Goal: Task Accomplishment & Management: Use online tool/utility

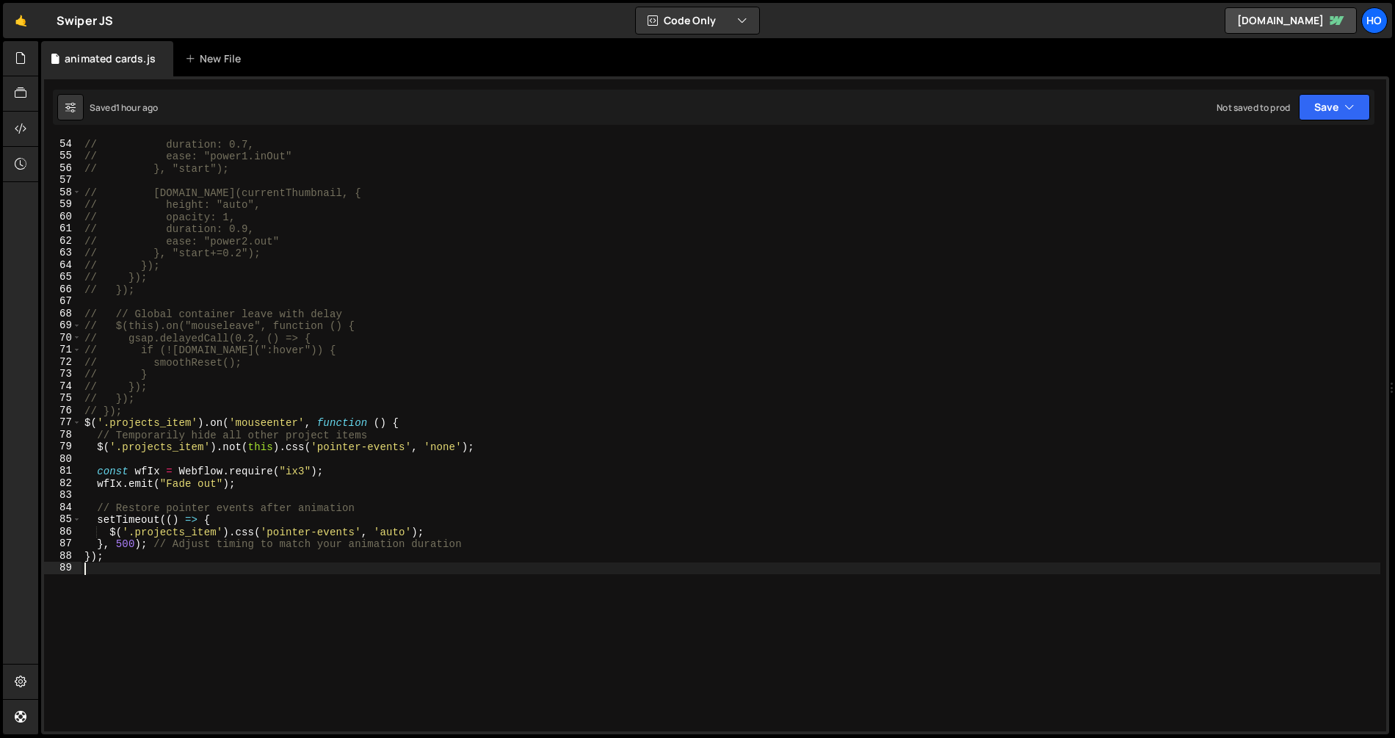
click at [500, 575] on div "// duration: 0.7, // ease: "power1.inOut" // }, "start"); // [DOMAIN_NAME](curr…" at bounding box center [730, 446] width 1299 height 617
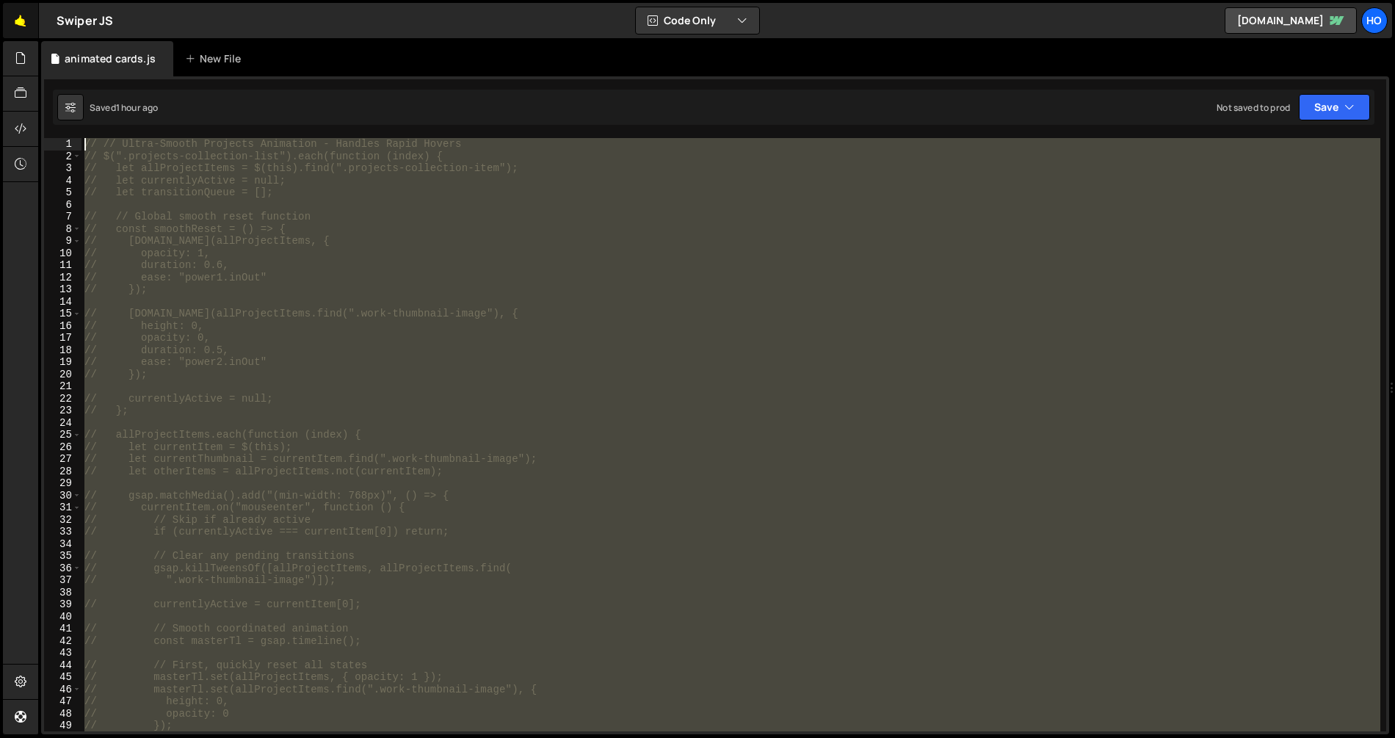
drag, startPoint x: 515, startPoint y: 604, endPoint x: 15, endPoint y: 4, distance: 779.9
click at [15, 4] on div "Hold on a sec... Are you certain you wish to leave this page? Any changes you'v…" at bounding box center [697, 369] width 1395 height 738
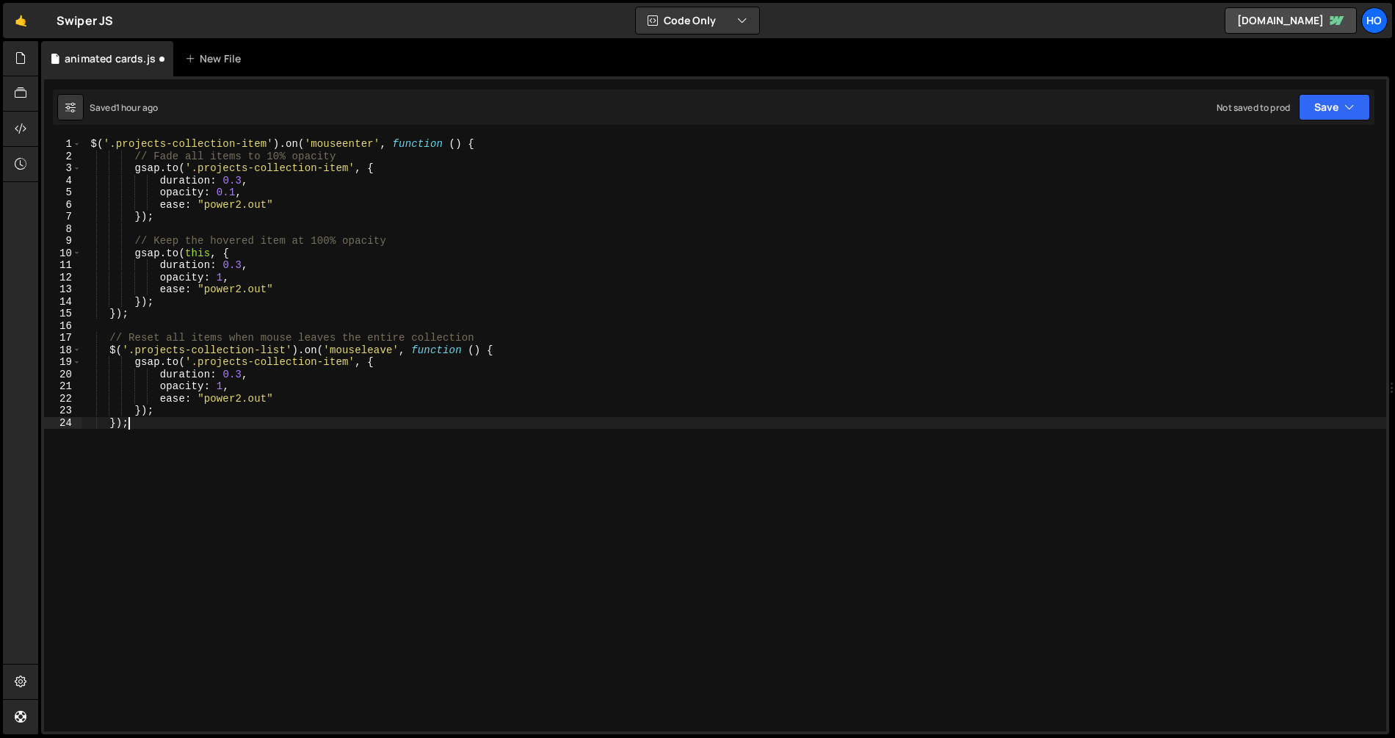
click at [655, 472] on div "$ ( '.projects-collection-item' ) . on ( 'mouseenter' , function ( ) { // Fade …" at bounding box center [733, 446] width 1305 height 617
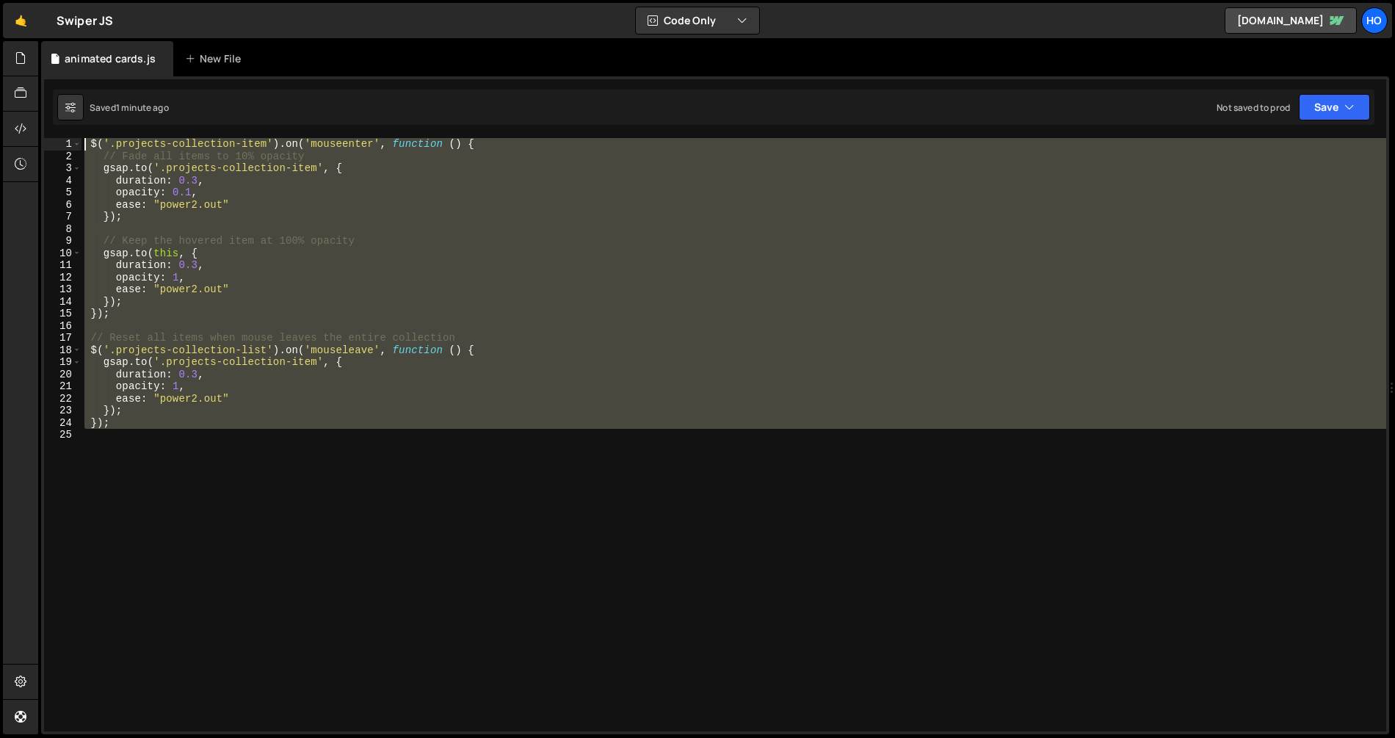
drag, startPoint x: 424, startPoint y: 475, endPoint x: -7, endPoint y: -2, distance: 643.0
click at [0, 0] on html "Projects [GEOGRAPHIC_DATA] Blog Ho Projects Your Teams Account Upgrade Logout" at bounding box center [697, 369] width 1395 height 738
paste textarea "});"
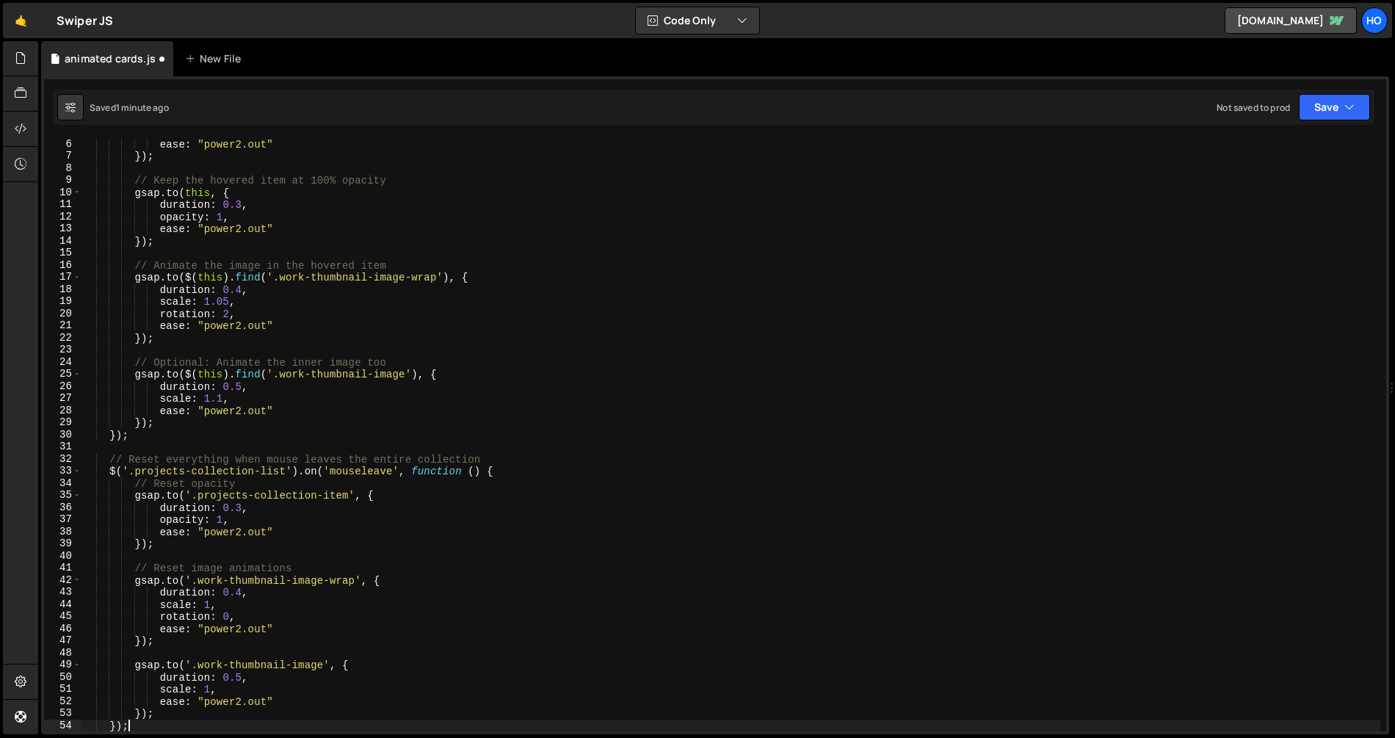
click at [663, 518] on div "ease : "power2.out" }) ; // Keep the hovered item at 100% opacity gsap . to ( t…" at bounding box center [730, 446] width 1299 height 617
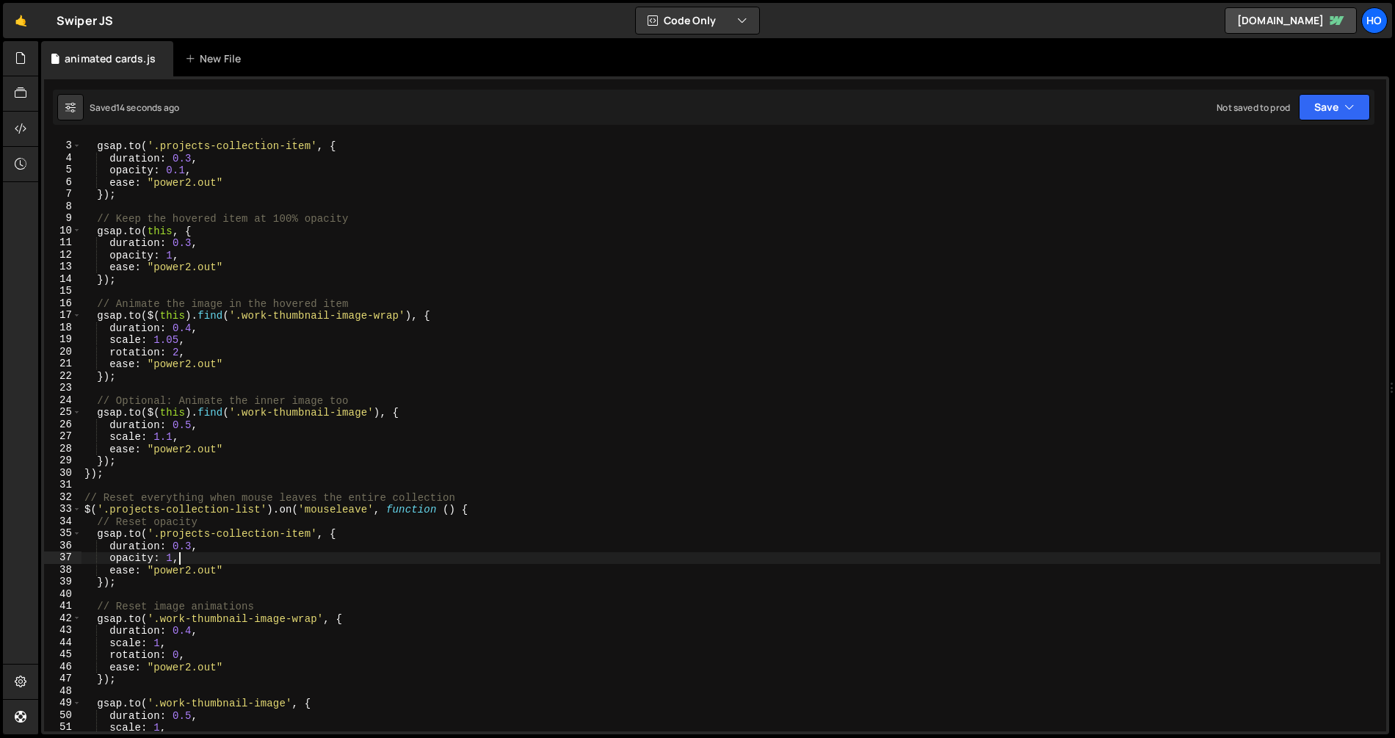
scroll to position [0, 0]
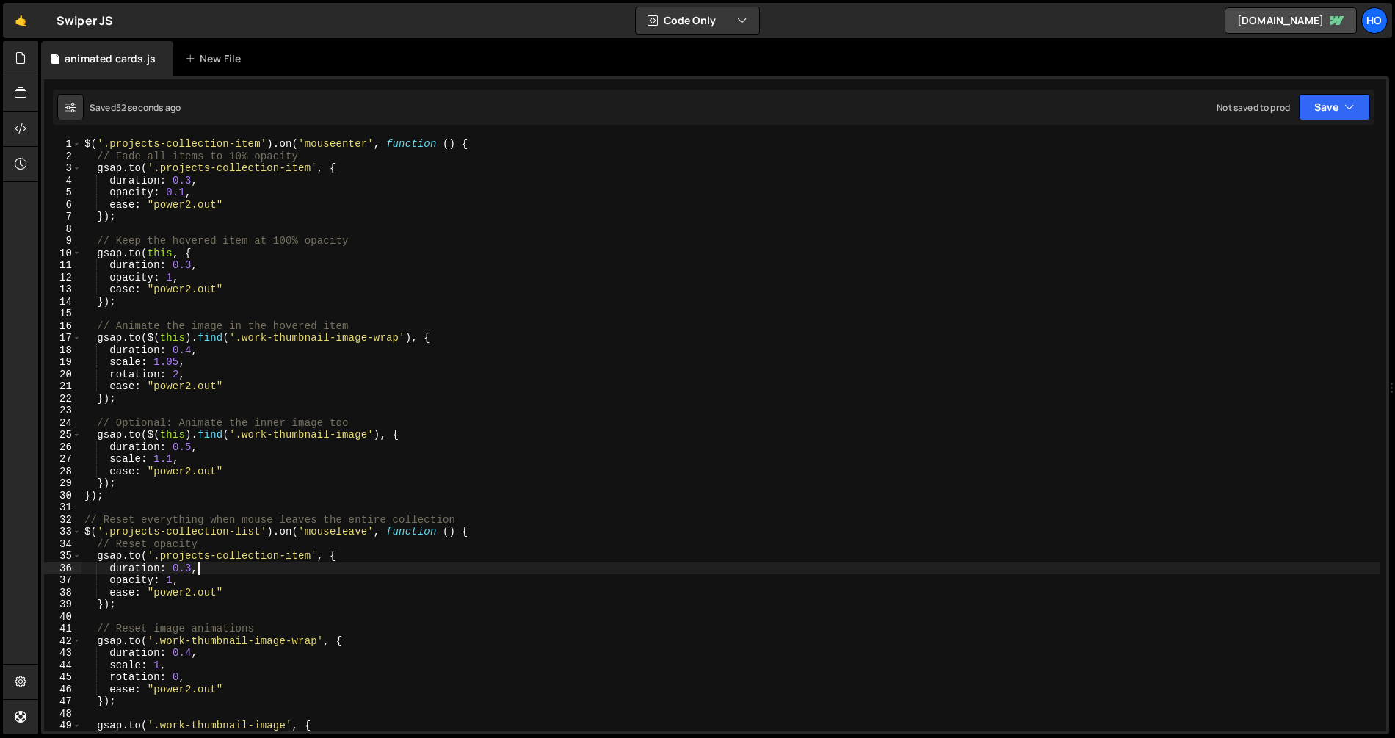
click at [563, 564] on div "$ ( '.projects-collection-item' ) . on ( 'mouseenter' , function ( ) { // Fade …" at bounding box center [730, 446] width 1299 height 617
click at [559, 556] on div "$ ( '.projects-collection-item' ) . on ( 'mouseenter' , function ( ) { // Fade …" at bounding box center [730, 446] width 1299 height 617
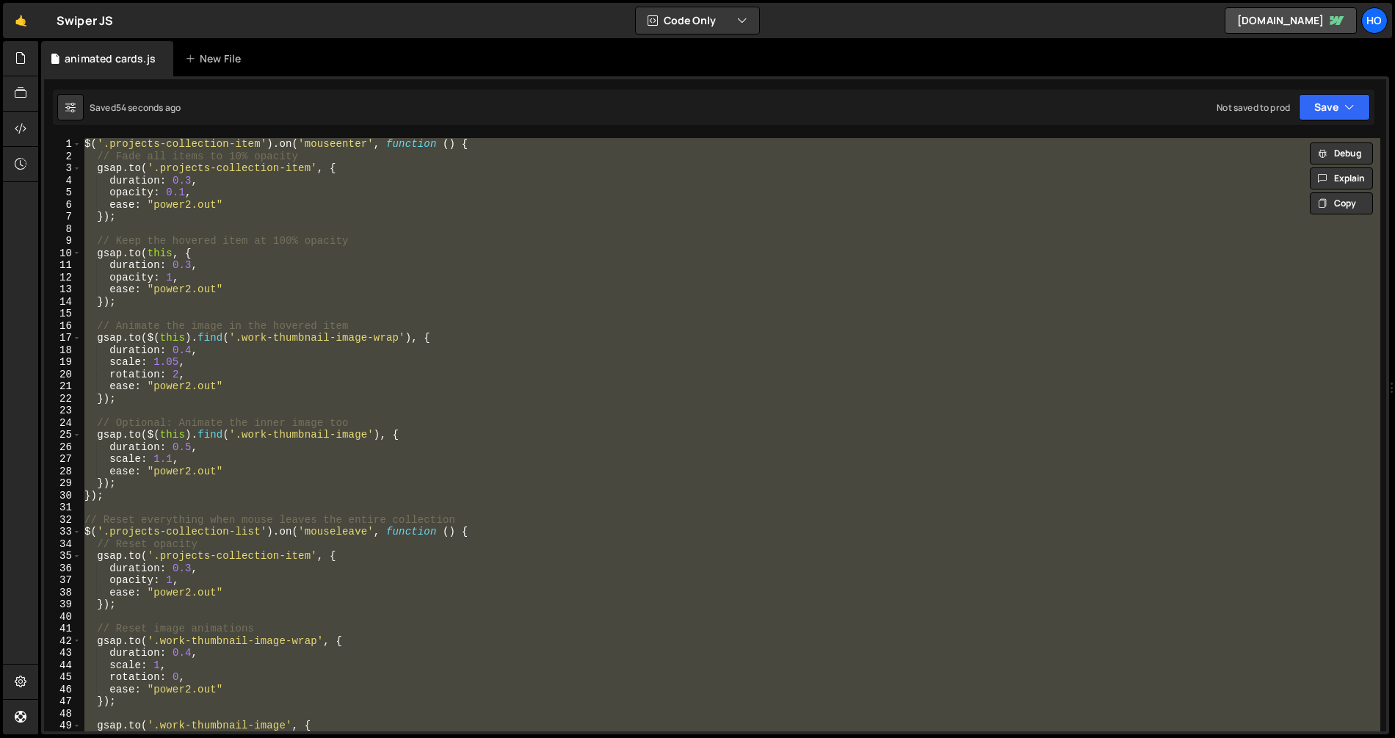
paste textarea "});"
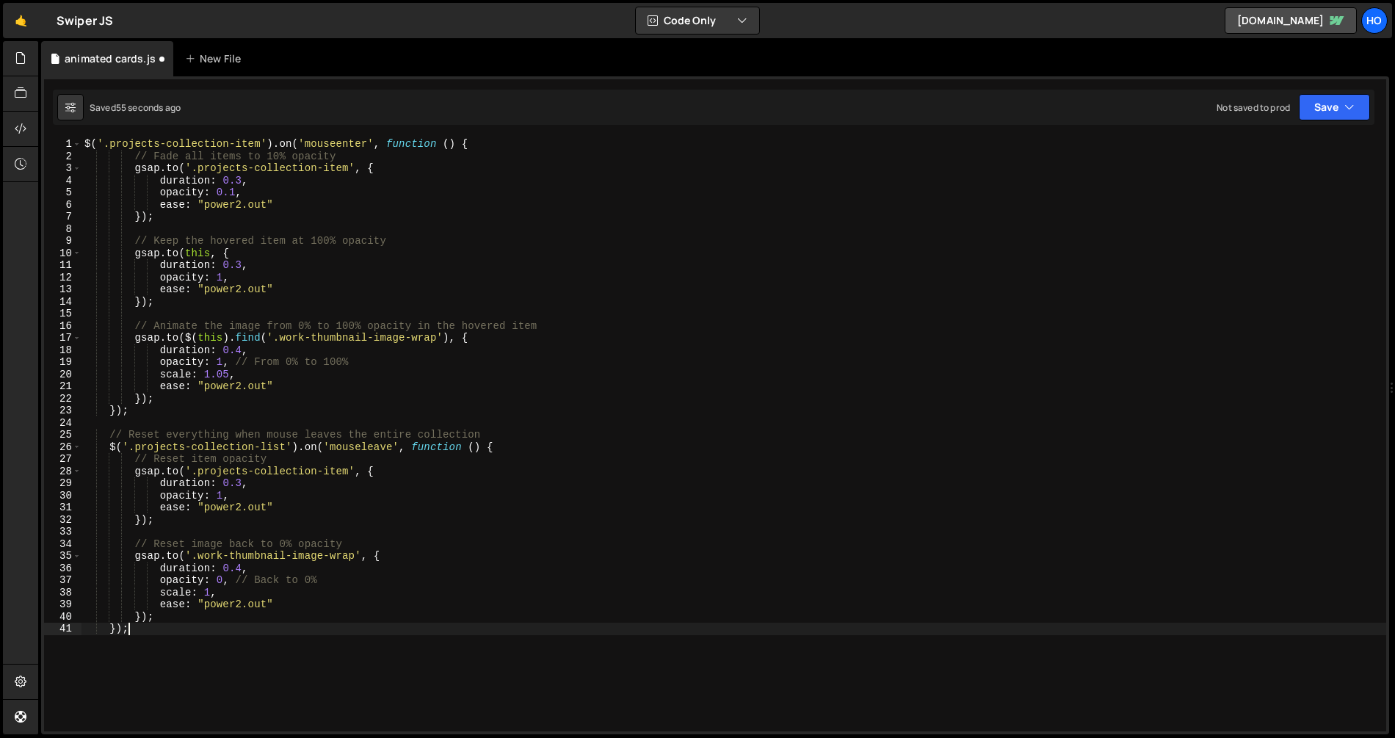
click at [559, 552] on div "$ ( '.projects-collection-item' ) . on ( 'mouseenter' , function ( ) { // Fade …" at bounding box center [733, 446] width 1305 height 617
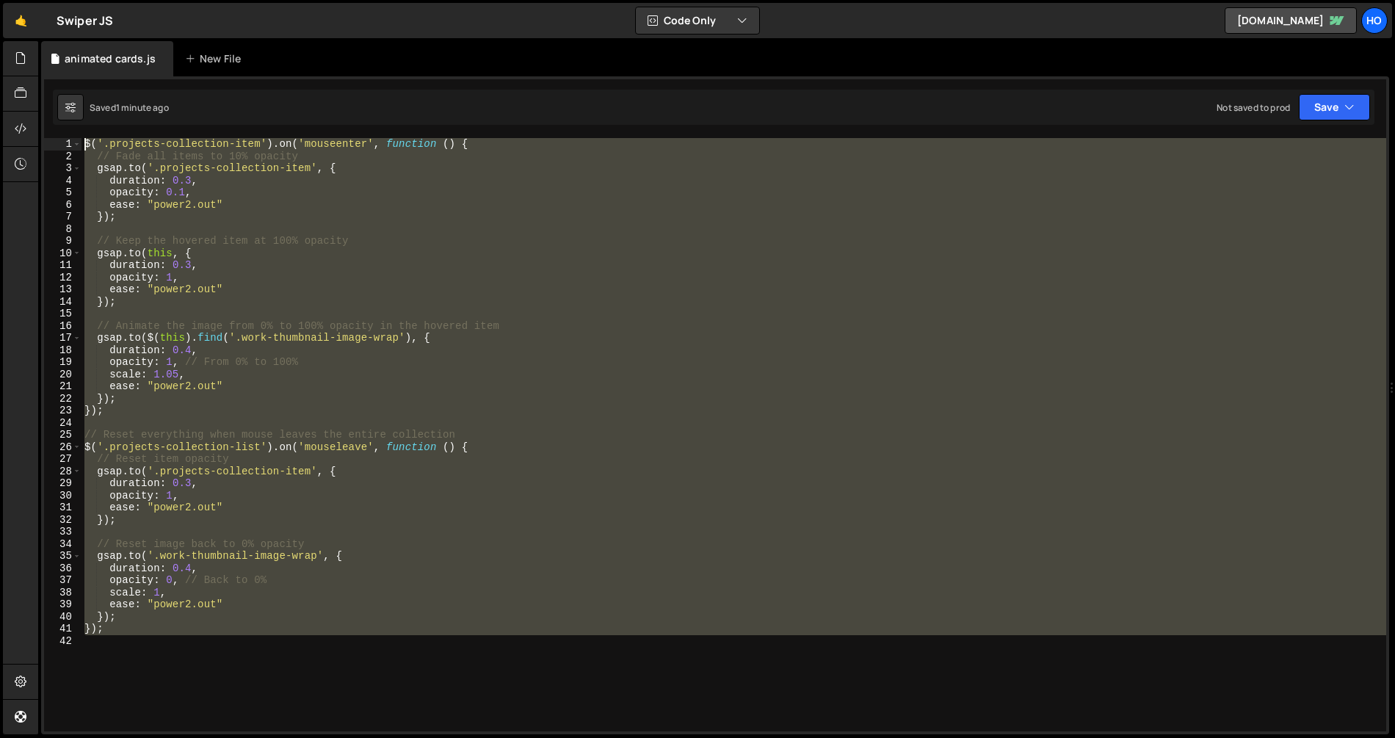
drag, startPoint x: 183, startPoint y: 556, endPoint x: 46, endPoint y: 141, distance: 436.7
click at [46, 141] on div "[DOMAIN_NAME]('.work-thumbnail-image-wrap', { 1 2 3 4 5 6 7 8 9 10 11 12 13 14 …" at bounding box center [715, 434] width 1342 height 593
paste textarea "});"
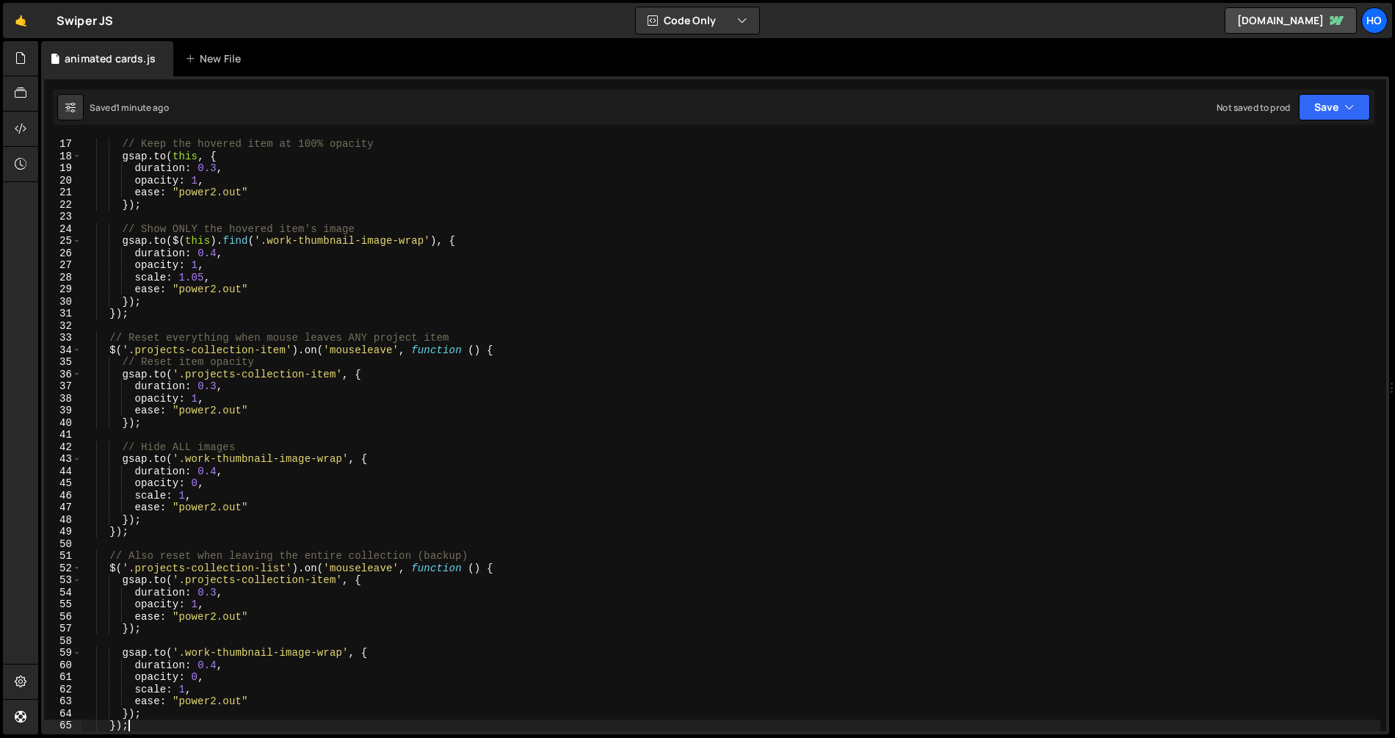
click at [548, 575] on div "// Keep the hovered item at 100% opacity gsap . to ( this , { duration : 0.3 , …" at bounding box center [730, 446] width 1299 height 617
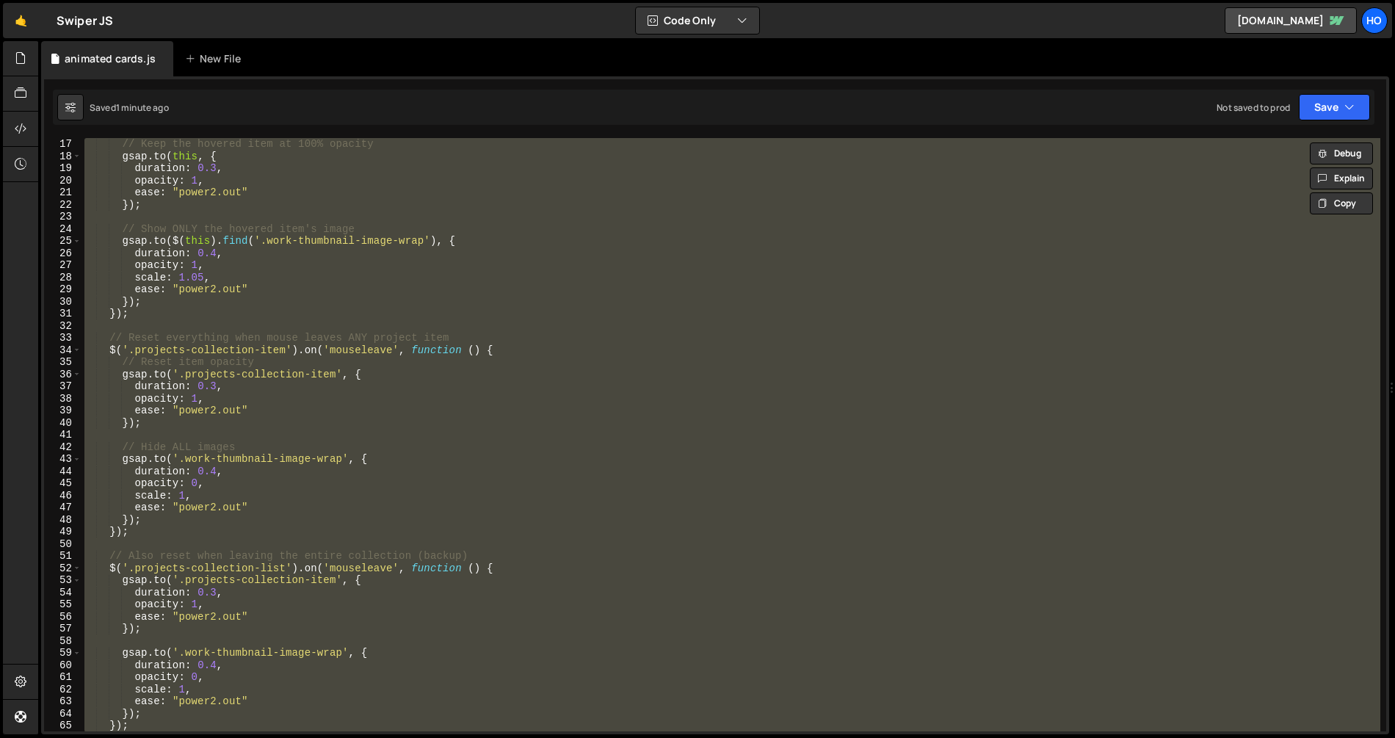
paste textarea
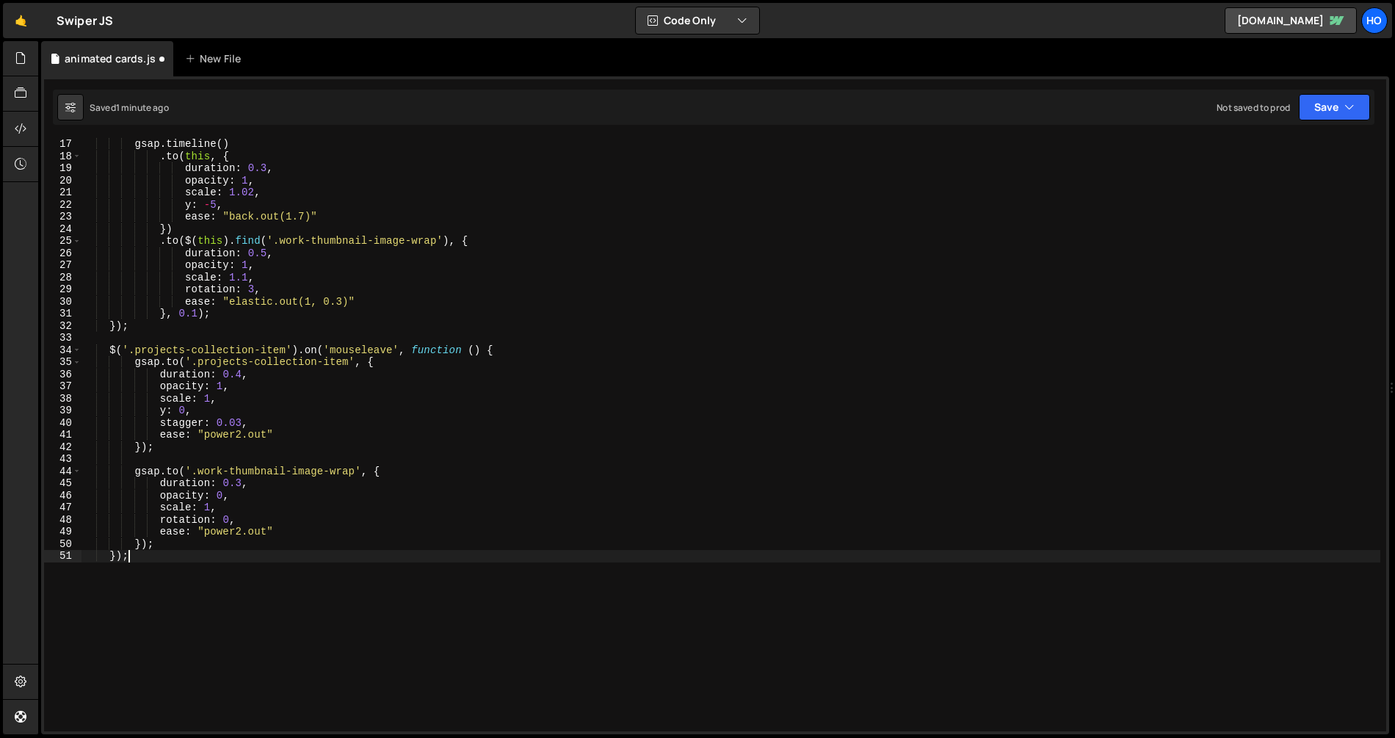
type textarea "});"
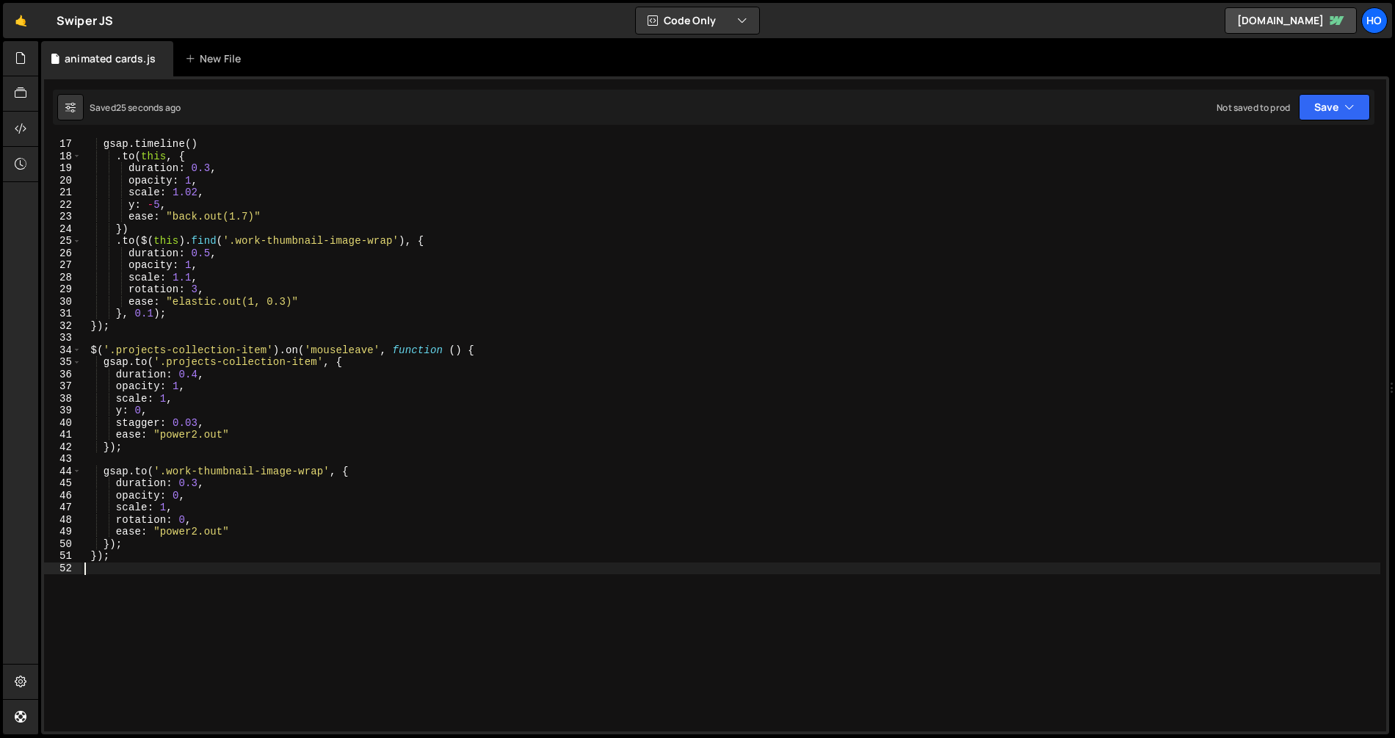
click at [571, 584] on div "gsap . timeline ( ) . to ( this , { duration : 0.3 , opacity : 1 , scale : 1.02…" at bounding box center [730, 446] width 1299 height 617
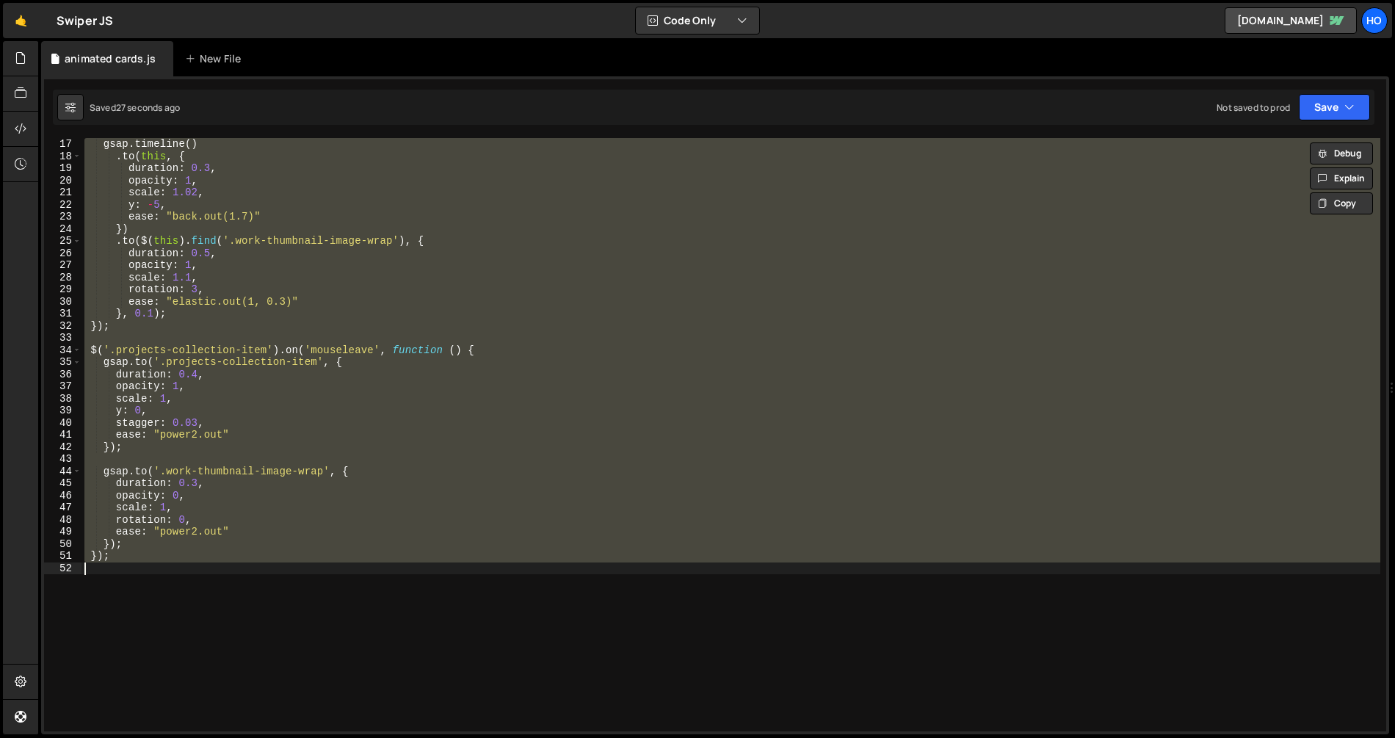
paste textarea "});"
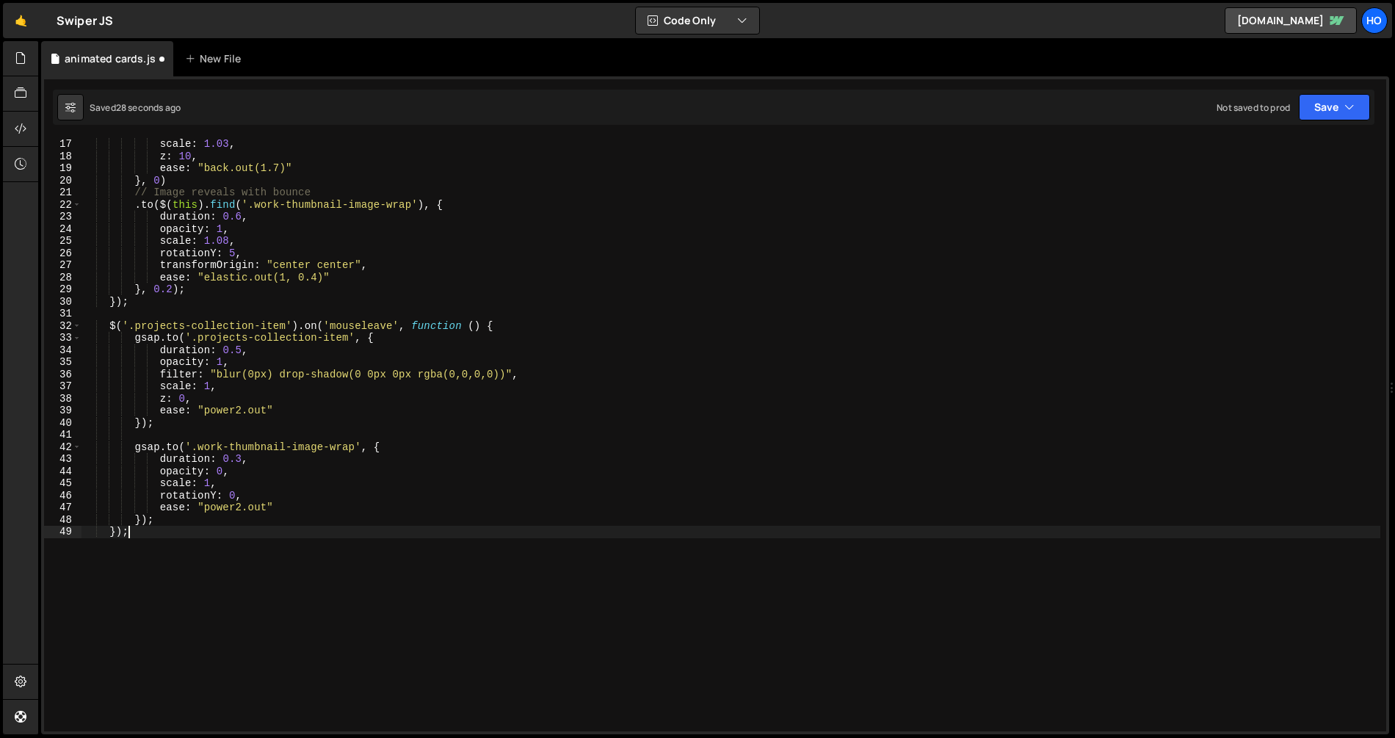
type textarea "});"
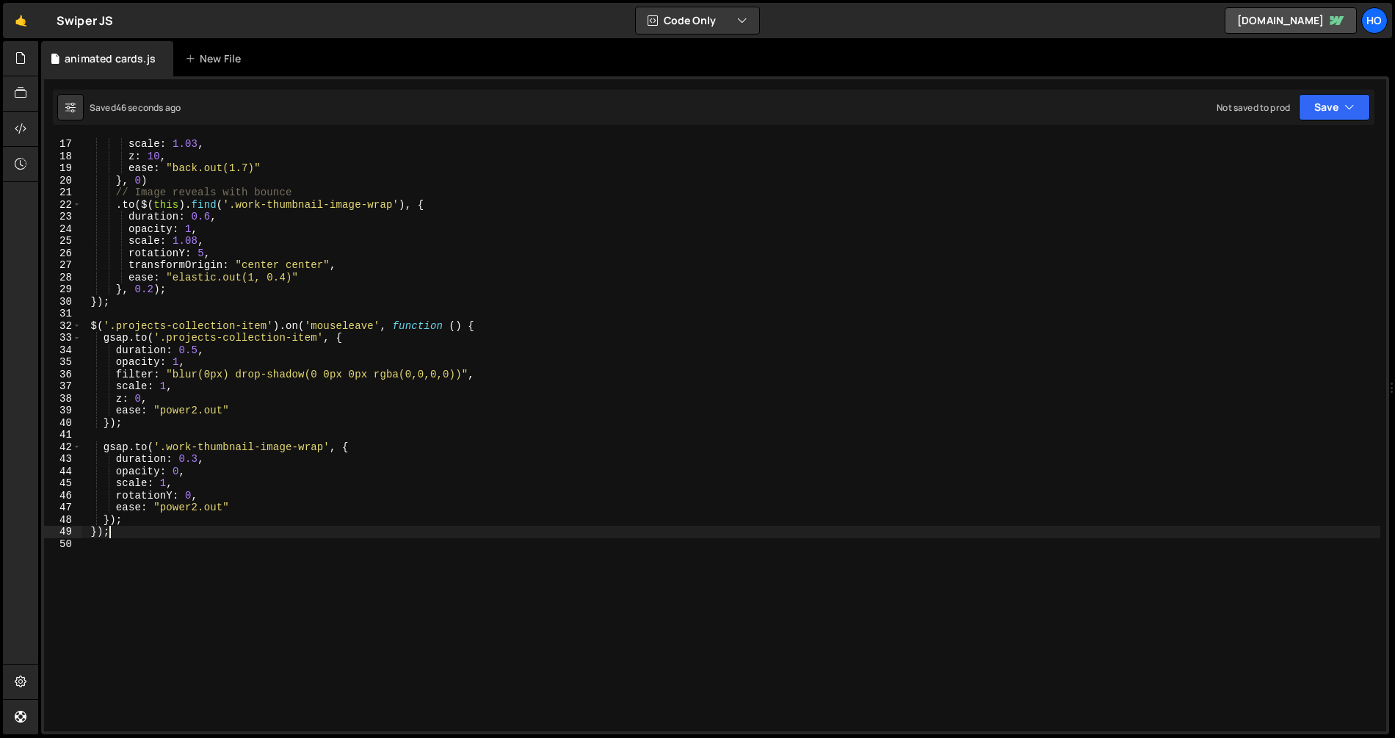
click at [305, 623] on div "scale : 1.03 , z : 10 , ease : "back.out(1.7)" } , 0 ) // Image reveals with bo…" at bounding box center [730, 446] width 1299 height 617
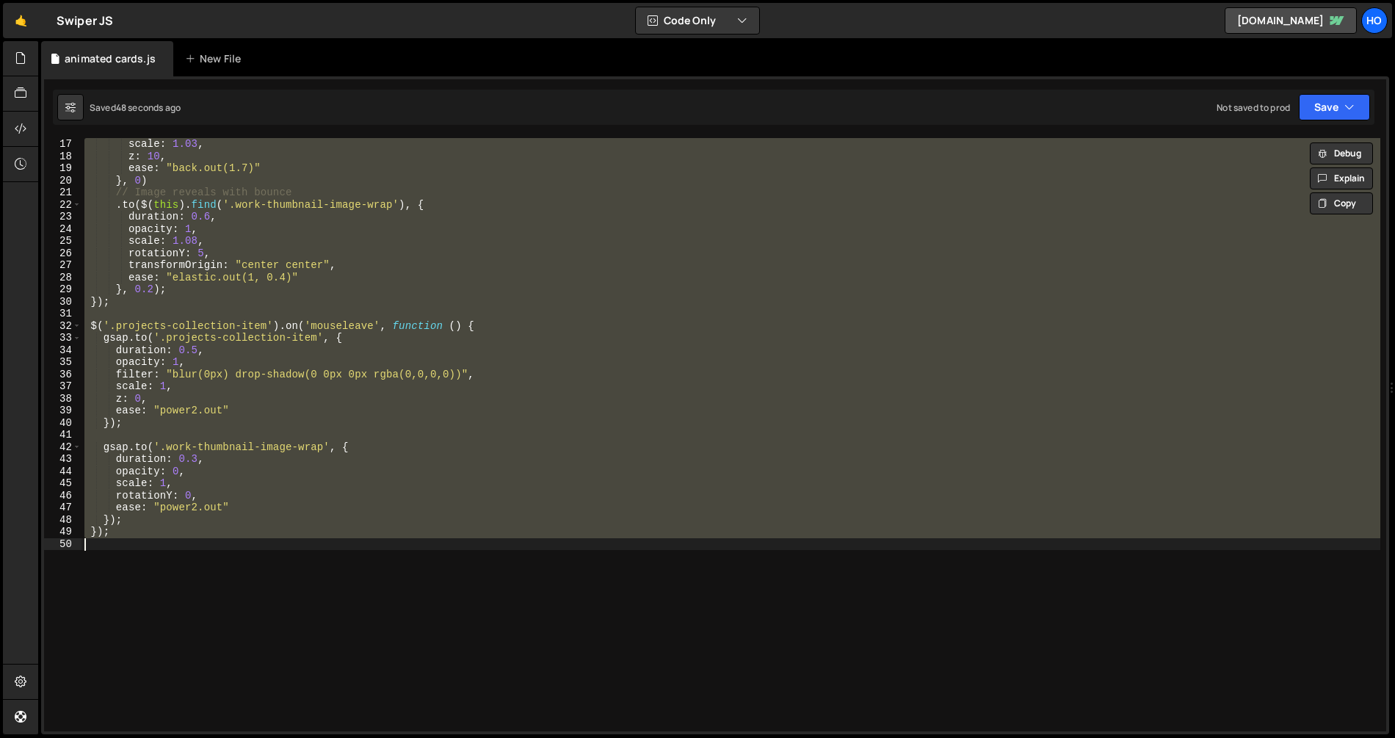
paste textarea "});"
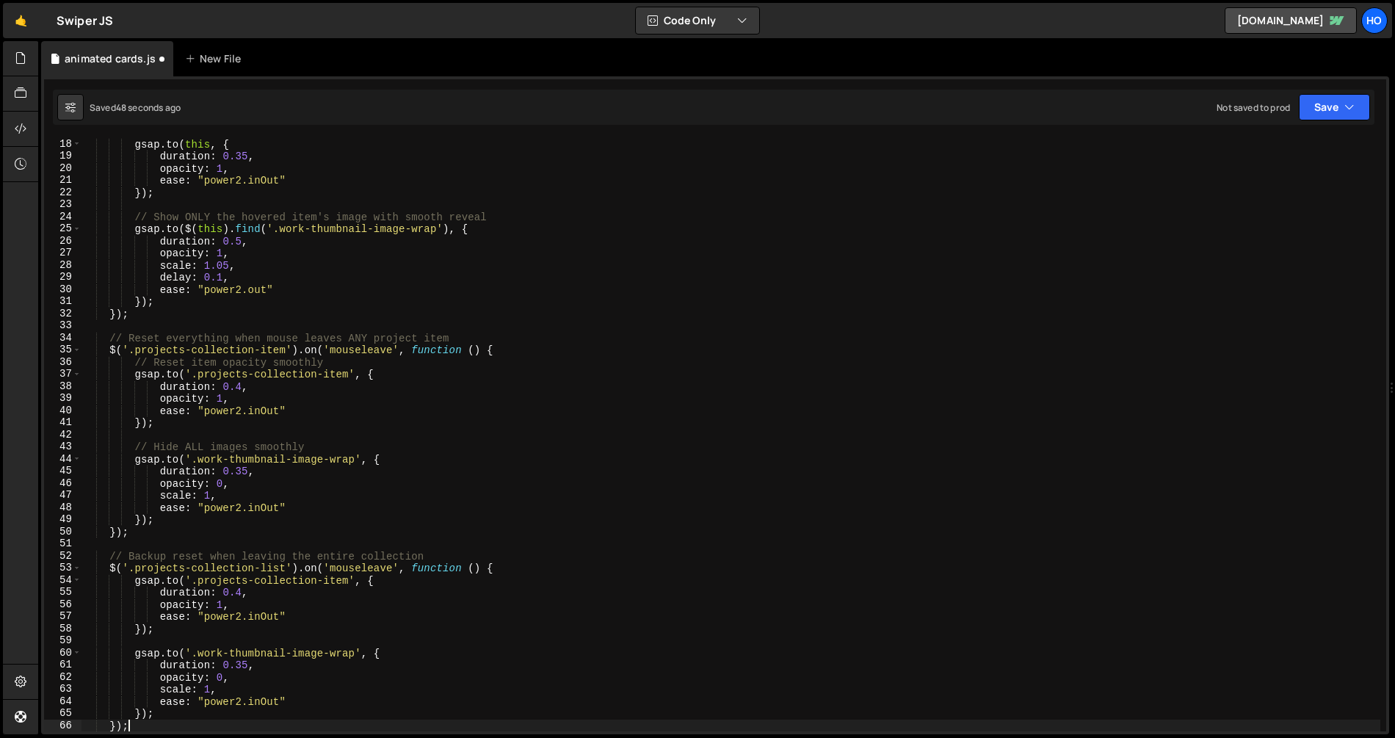
scroll to position [206, 0]
type textarea "});"
